Goal: Find specific page/section: Find specific page/section

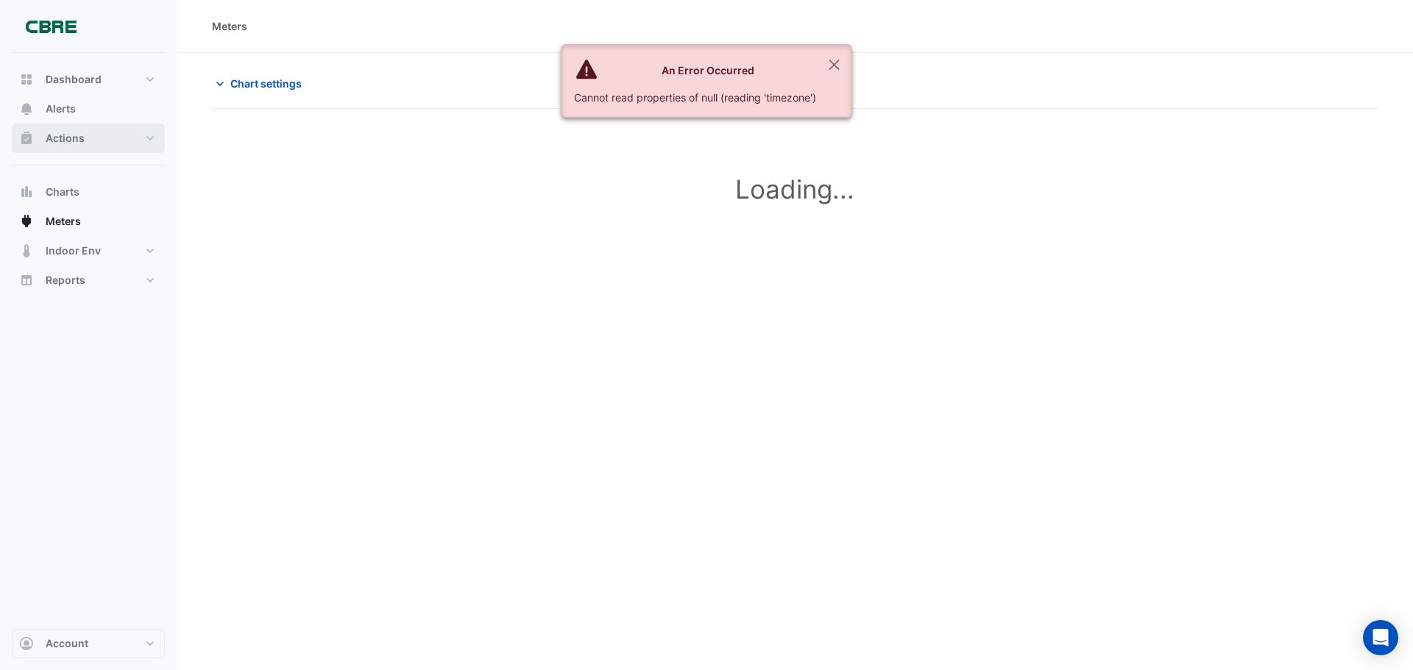
click at [138, 143] on button "Actions" at bounding box center [88, 138] width 153 height 29
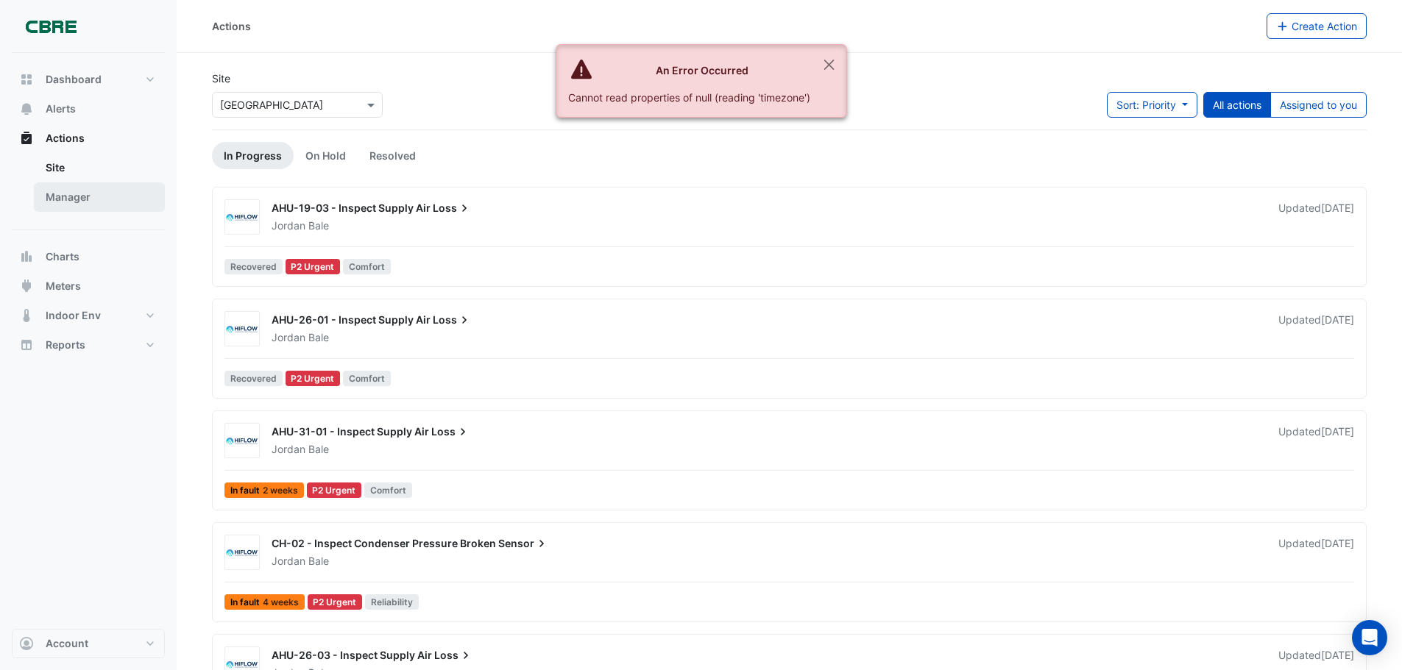
click at [65, 196] on link "Manager" at bounding box center [99, 196] width 131 height 29
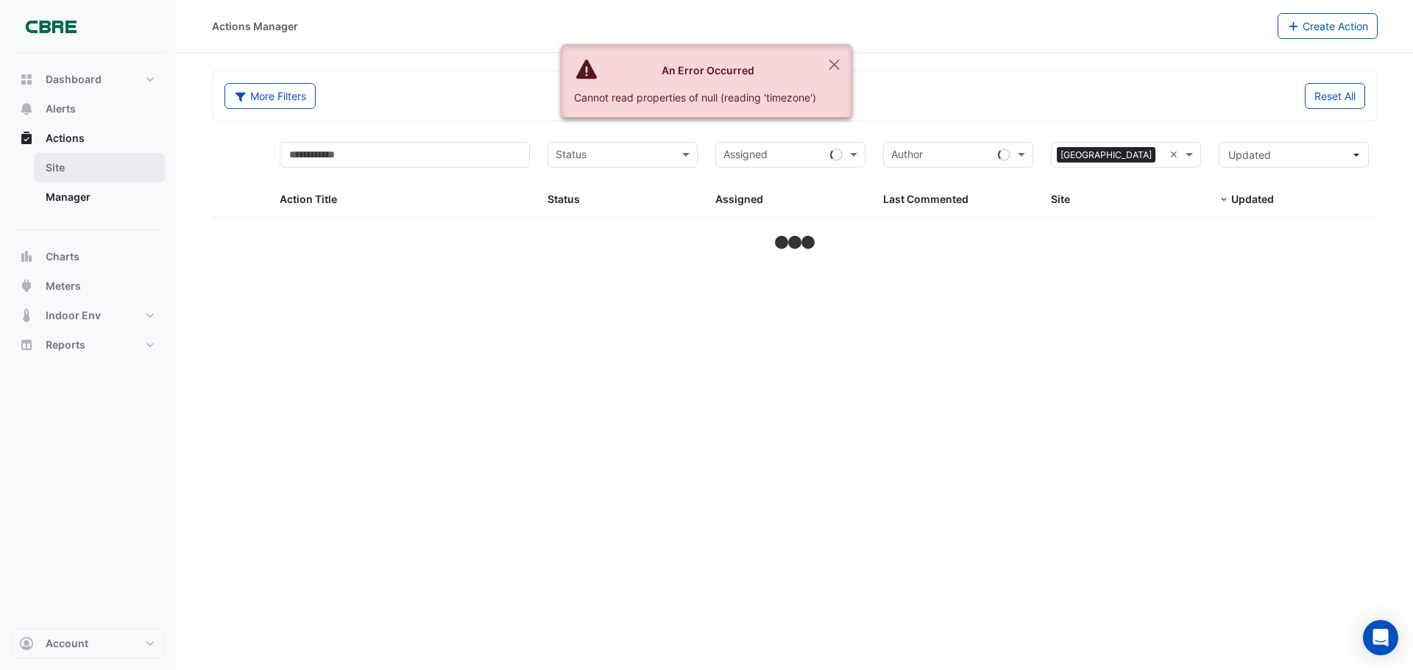
click at [66, 171] on link "Site" at bounding box center [99, 167] width 131 height 29
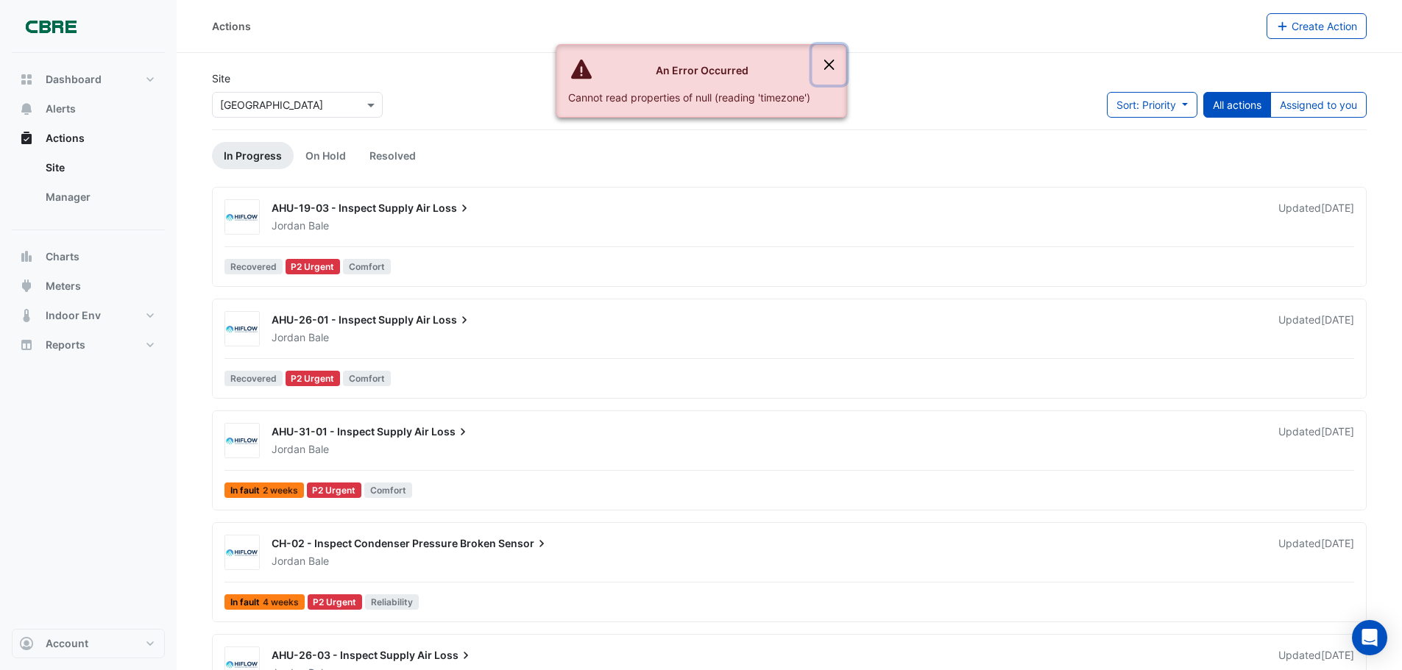
click at [831, 58] on button "Close" at bounding box center [829, 65] width 34 height 40
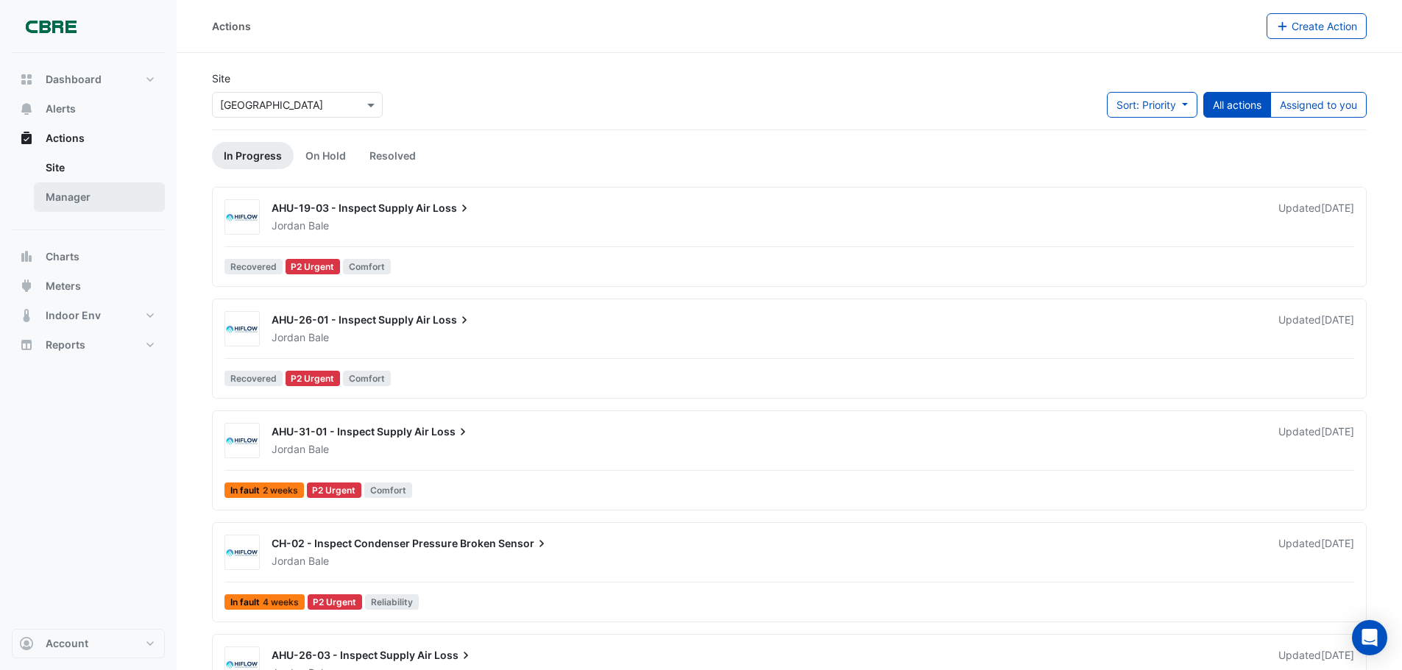
click at [69, 189] on link "Manager" at bounding box center [99, 196] width 131 height 29
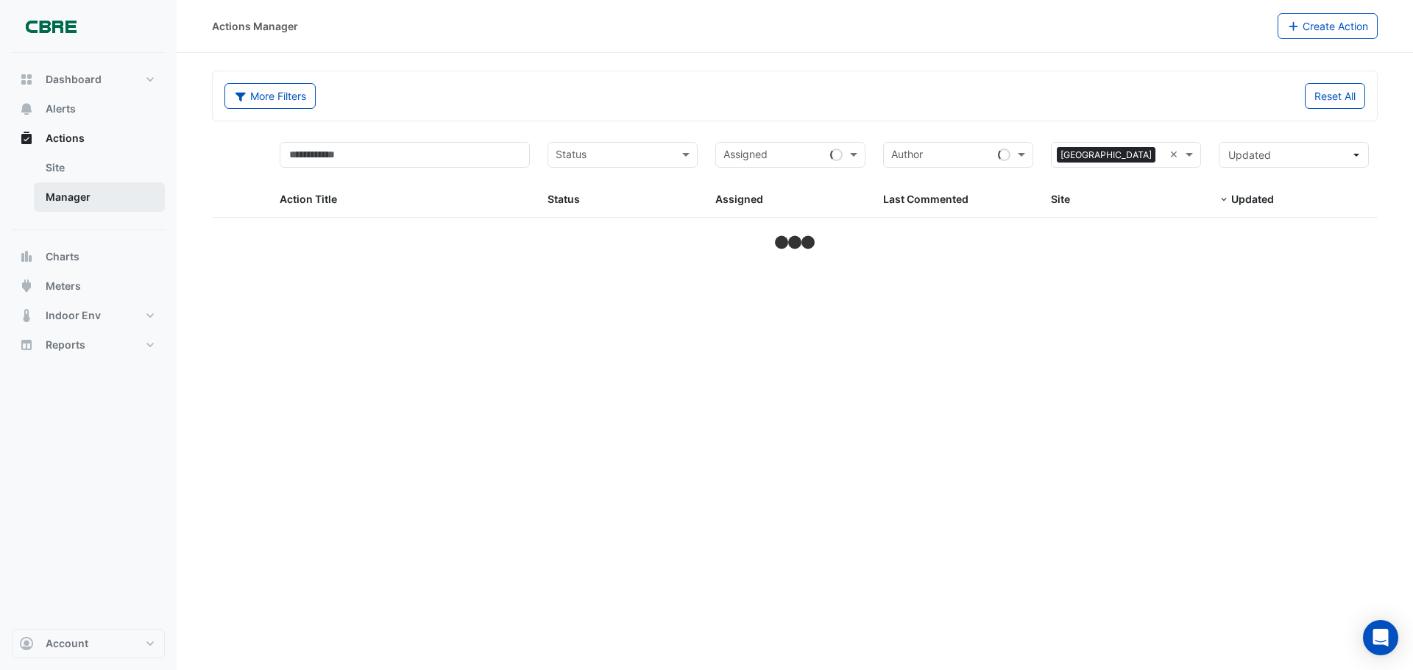
select select "***"
